Goal: Find contact information: Find contact information

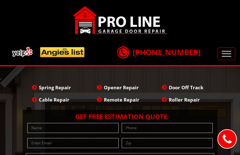
type input "XrxXNcUWZigo"
type input "(4__) ___-____"
type input "[EMAIL_ADDRESS][DOMAIN_NAME]"
type input "nBoBKpNO"
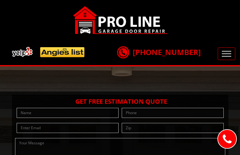
type input "mrIIJZzz"
type input "(9__) ___-____"
type input "[EMAIL_ADDRESS][DOMAIN_NAME]"
type input "dzgRVjXLd"
